Goal: Information Seeking & Learning: Understand process/instructions

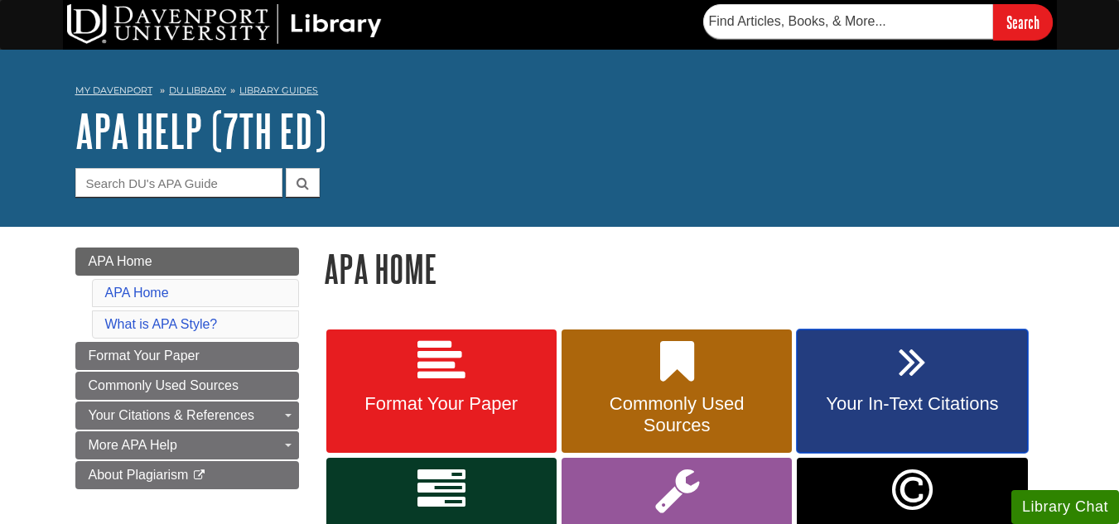
click at [878, 368] on link "Your In-Text Citations" at bounding box center [911, 392] width 230 height 124
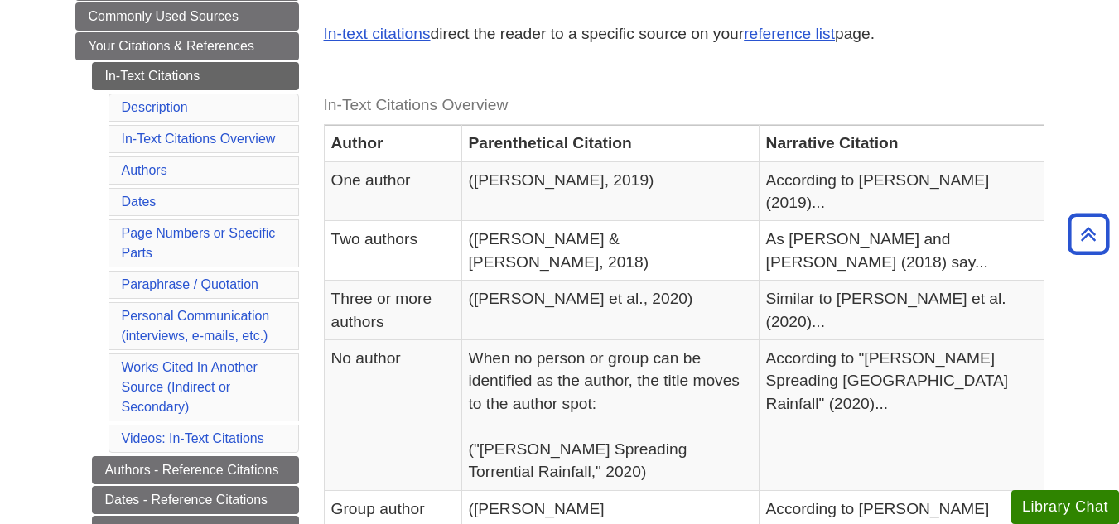
scroll to position [331, 0]
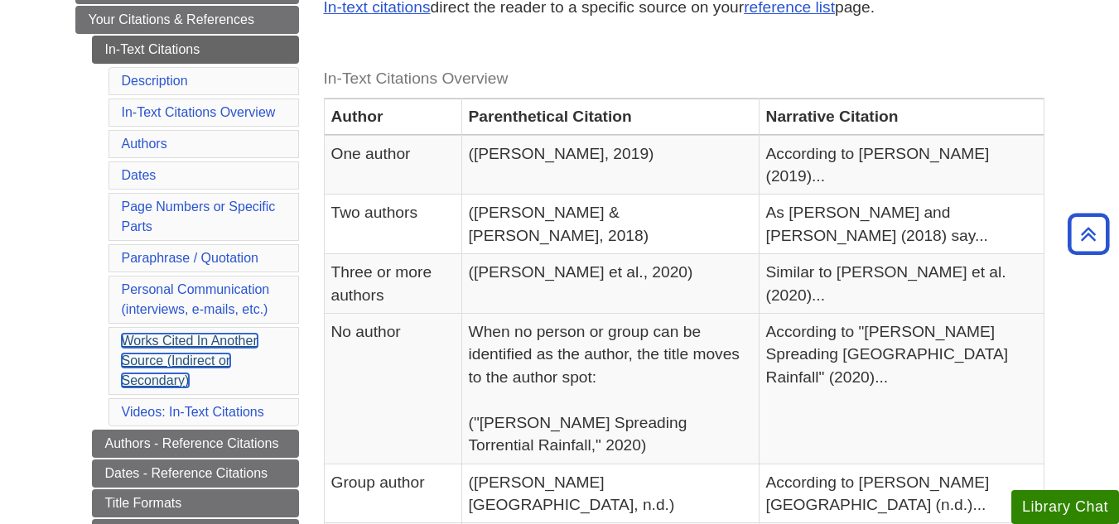
click at [222, 344] on link "Works Cited In Another Source (Indirect or Secondary)" at bounding box center [190, 361] width 136 height 54
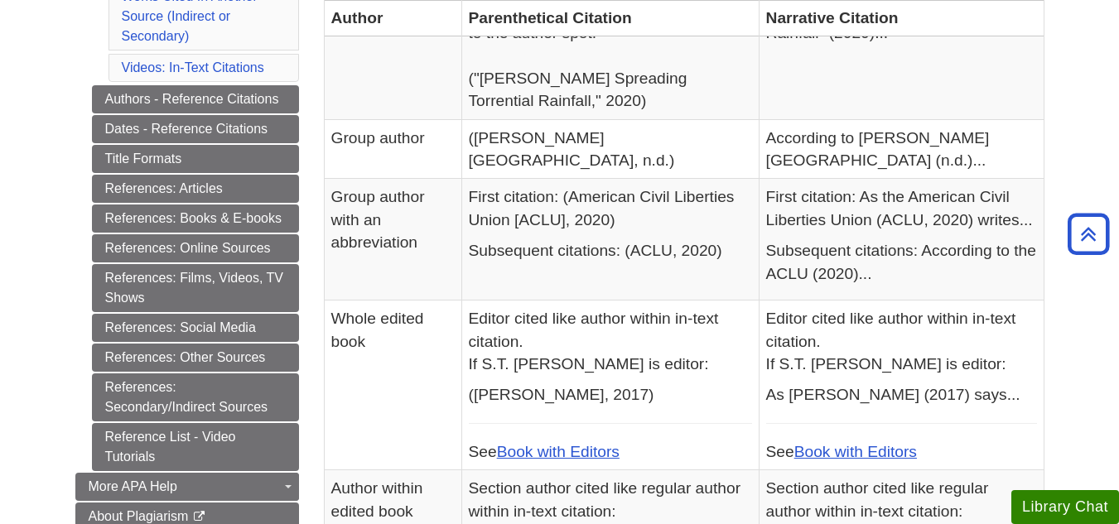
scroll to position [677, 0]
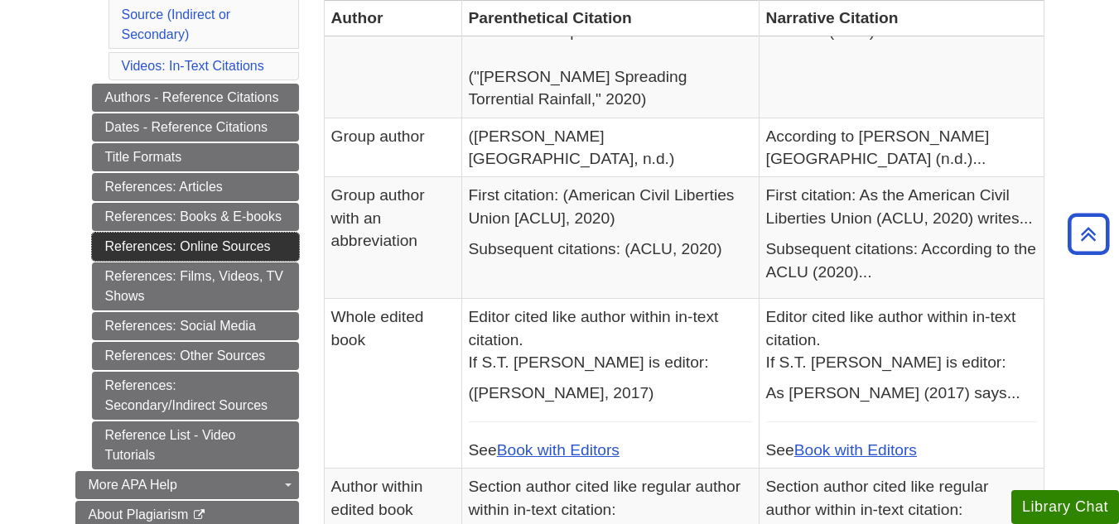
click at [188, 248] on link "References: Online Sources" at bounding box center [195, 247] width 207 height 28
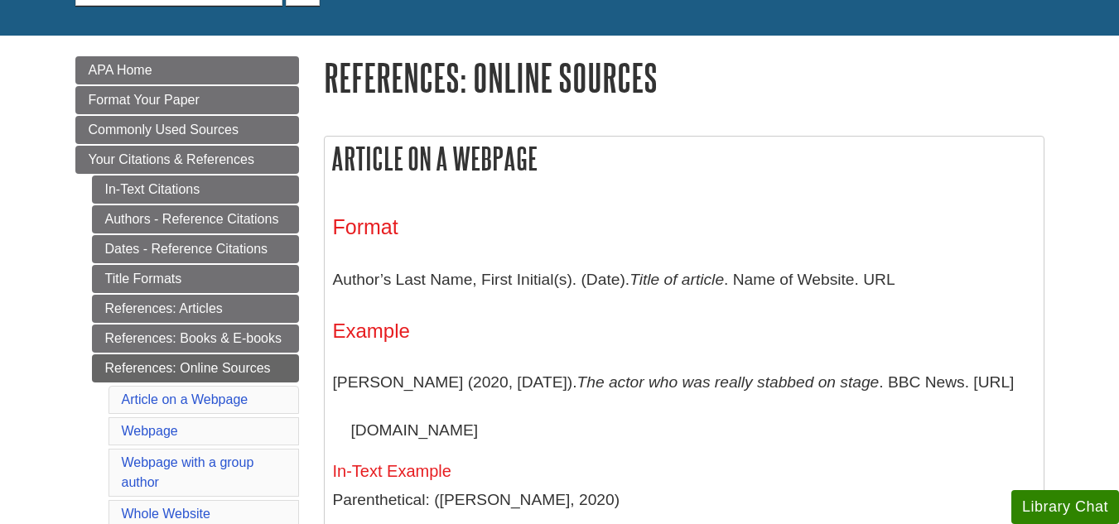
scroll to position [199, 0]
